Goal: Information Seeking & Learning: Learn about a topic

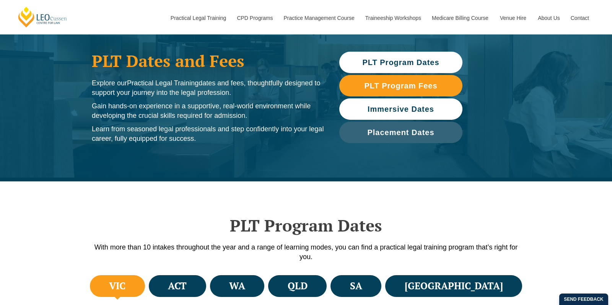
click at [421, 107] on span "Immersive Dates" at bounding box center [400, 109] width 67 height 8
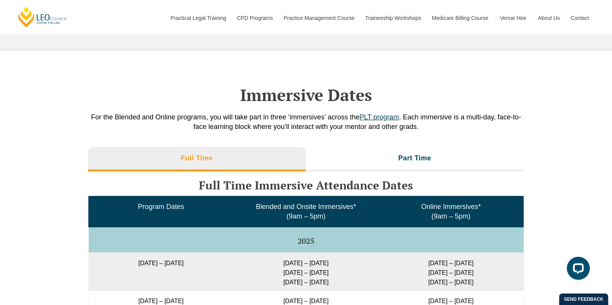
scroll to position [1080, 0]
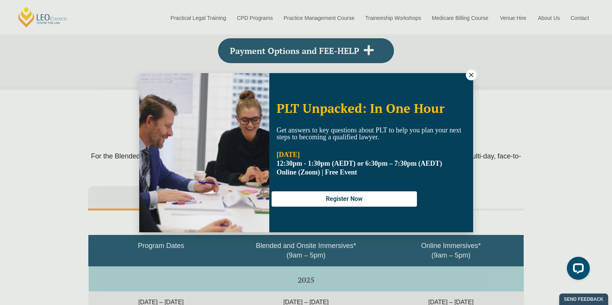
click at [473, 71] on icon at bounding box center [471, 74] width 7 height 7
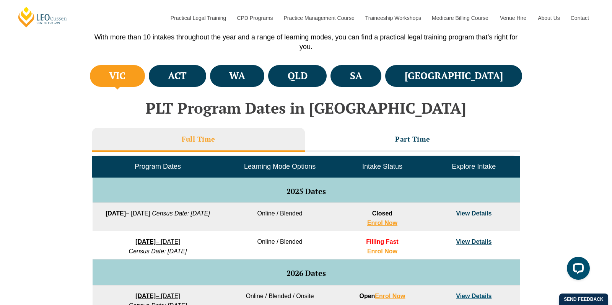
scroll to position [254, 0]
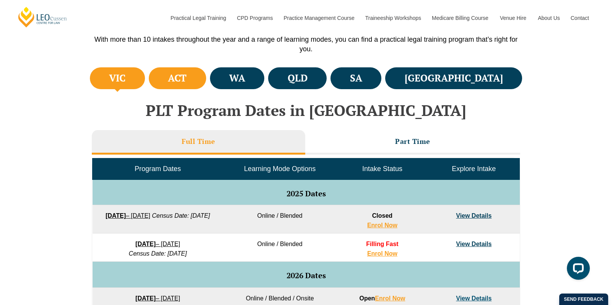
click at [187, 81] on h4 "ACT" at bounding box center [177, 78] width 19 height 13
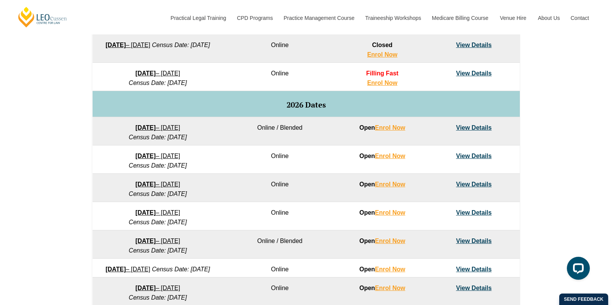
scroll to position [422, 0]
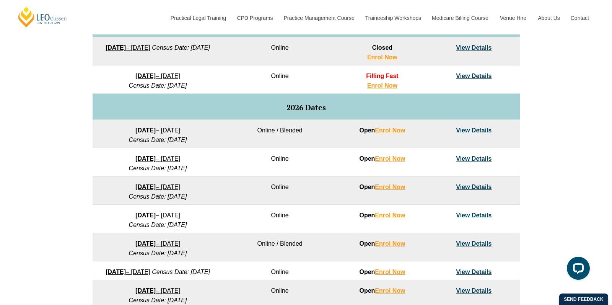
click at [474, 76] on link "View Details" at bounding box center [474, 76] width 36 height 6
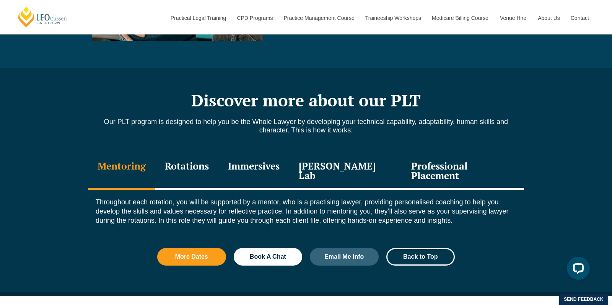
scroll to position [796, 0]
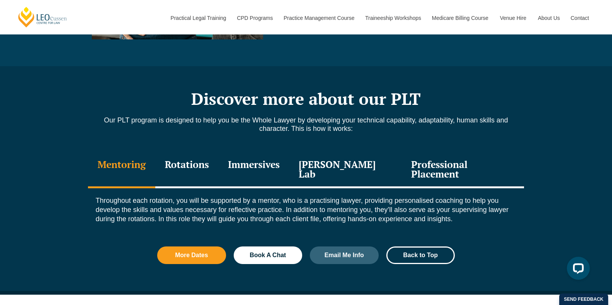
click at [193, 153] on div "Rotations" at bounding box center [186, 170] width 63 height 36
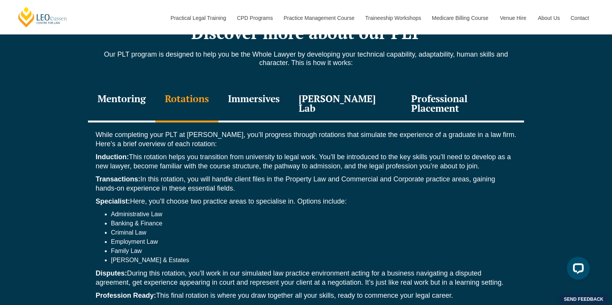
scroll to position [864, 0]
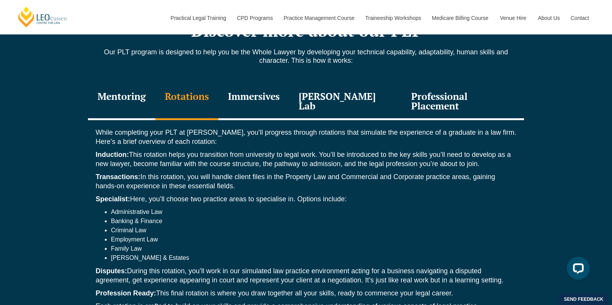
click at [269, 88] on div "Immersives" at bounding box center [253, 102] width 71 height 36
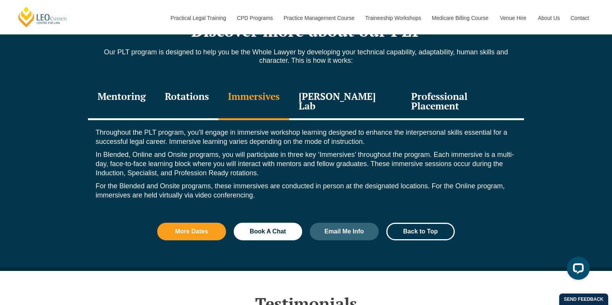
click at [338, 96] on div "Leo Justice Lab" at bounding box center [345, 102] width 112 height 36
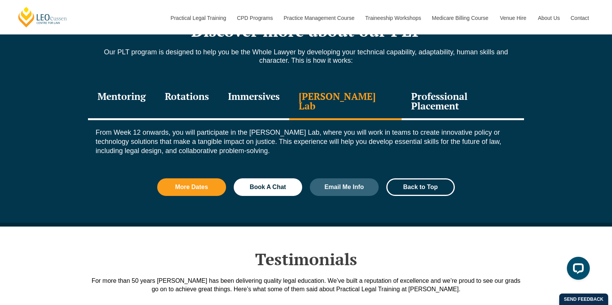
click at [452, 94] on div "Professional Placement" at bounding box center [462, 102] width 122 height 36
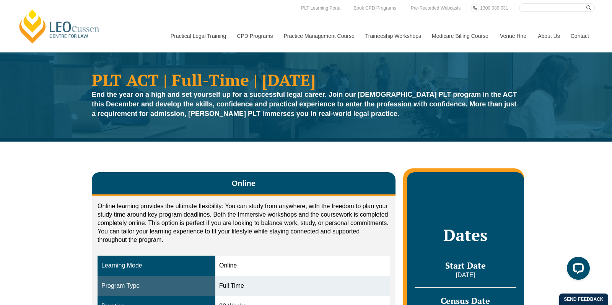
scroll to position [0, 0]
